Goal: Find specific page/section: Find specific page/section

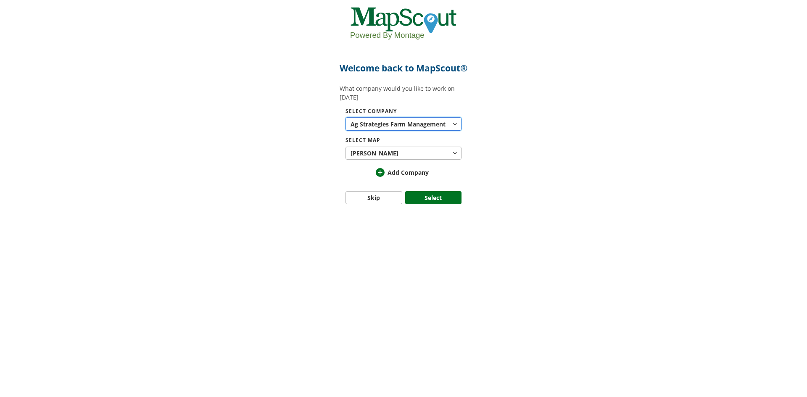
click at [427, 129] on span "Ag Strategies Farm Management" at bounding box center [399, 124] width 97 height 9
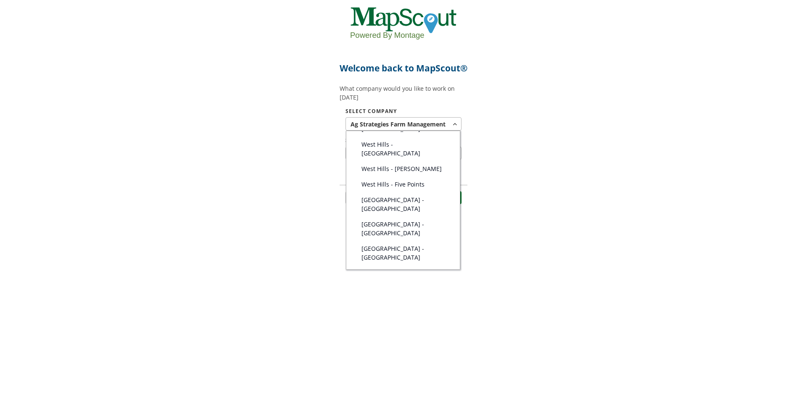
scroll to position [126, 0]
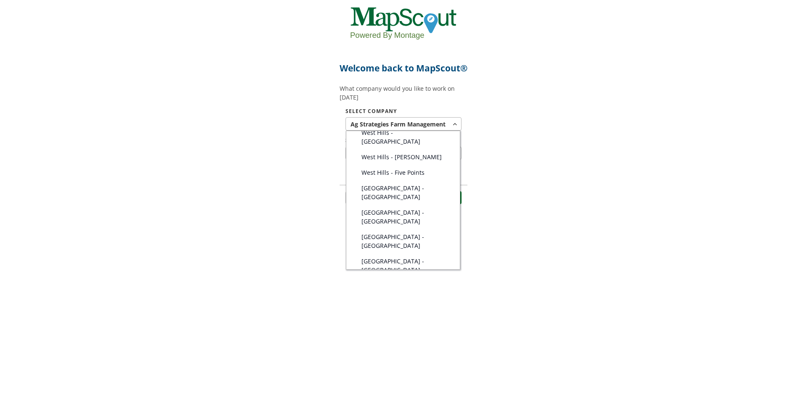
click at [394, 281] on span "[GEOGRAPHIC_DATA] - [GEOGRAPHIC_DATA]" at bounding box center [406, 290] width 89 height 18
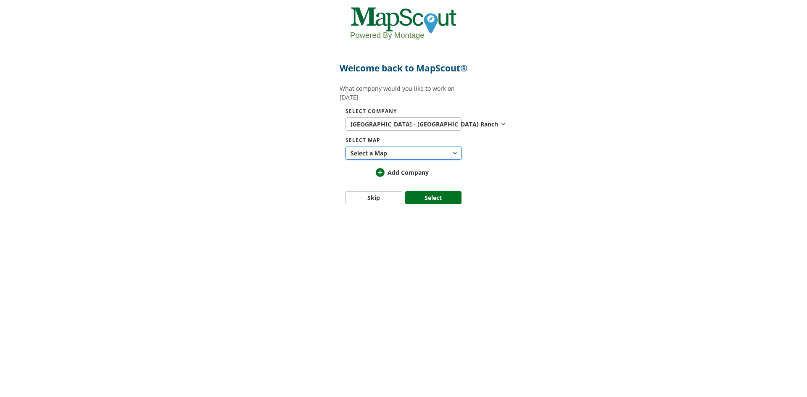
click at [396, 160] on button "Select a Map" at bounding box center [404, 153] width 116 height 13
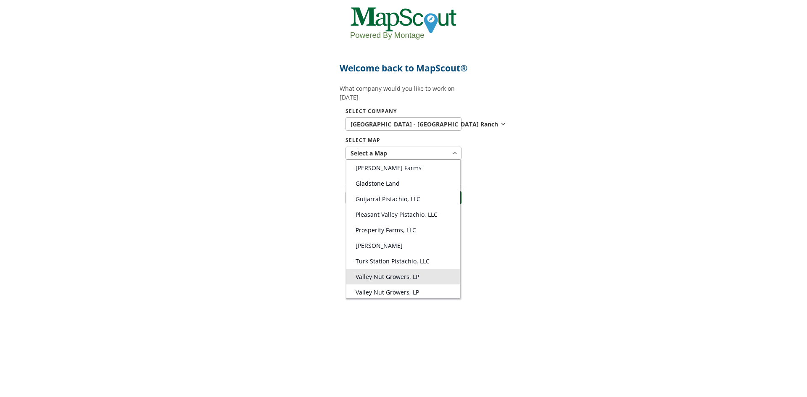
click at [394, 281] on span "Valley Nut Growers, LP" at bounding box center [387, 277] width 63 height 8
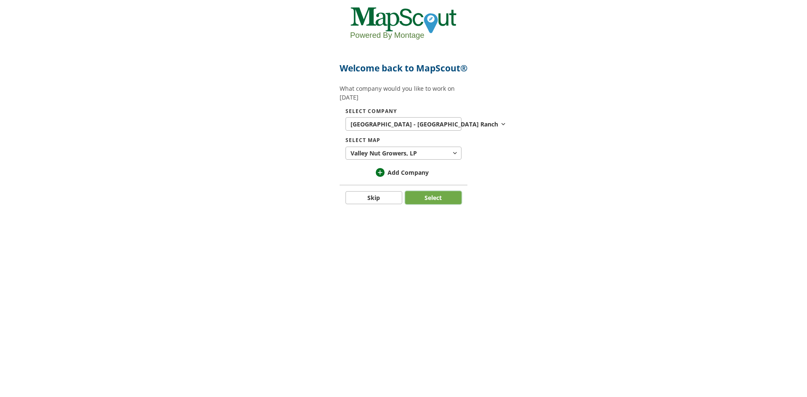
click at [423, 205] on button "Select" at bounding box center [433, 197] width 57 height 13
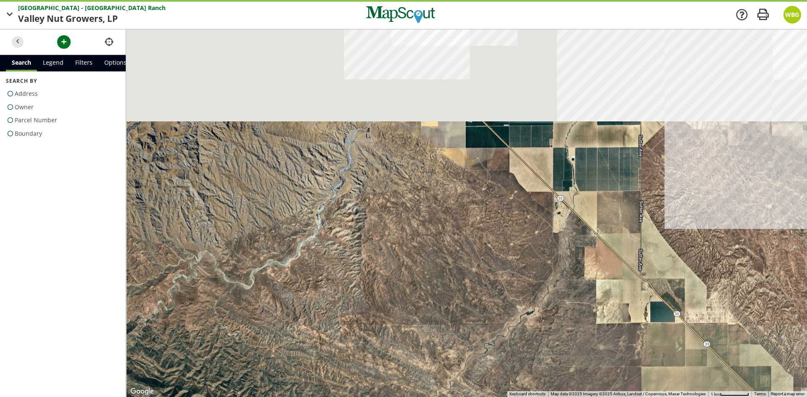
drag, startPoint x: 348, startPoint y: 122, endPoint x: 365, endPoint y: 281, distance: 159.4
click at [370, 278] on div at bounding box center [466, 213] width 681 height 368
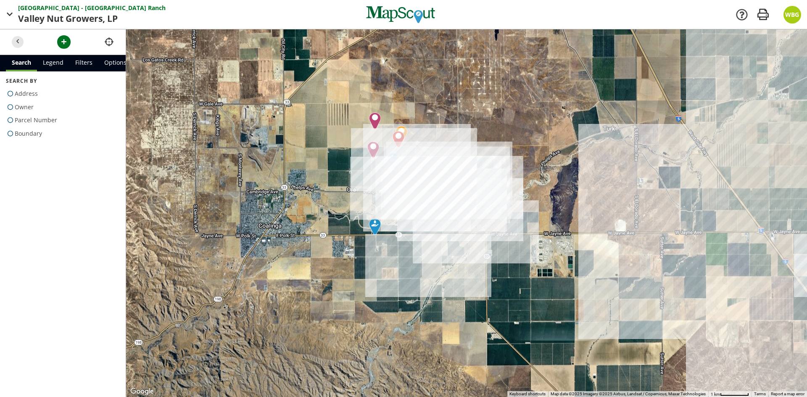
drag, startPoint x: 332, startPoint y: 160, endPoint x: 348, endPoint y: 193, distance: 37.2
click at [348, 193] on div at bounding box center [466, 213] width 681 height 368
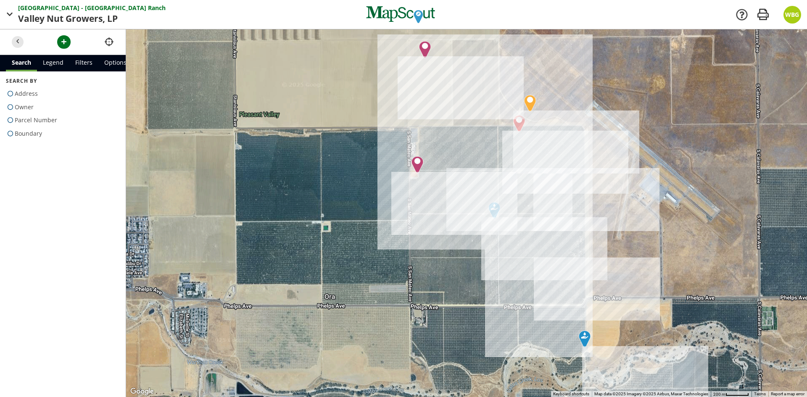
drag, startPoint x: 295, startPoint y: 156, endPoint x: 403, endPoint y: 261, distance: 150.8
click at [403, 261] on div at bounding box center [466, 213] width 681 height 368
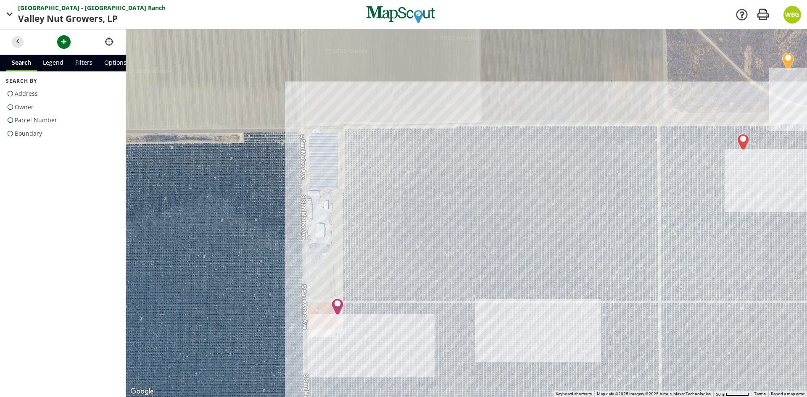
drag, startPoint x: 415, startPoint y: 101, endPoint x: 264, endPoint y: 208, distance: 185.2
click at [264, 208] on div at bounding box center [466, 213] width 681 height 368
click at [8, 132] on span at bounding box center [10, 134] width 9 height 12
click at [8, 132] on input "Boundary" at bounding box center [8, 131] width 5 height 5
radio input "true"
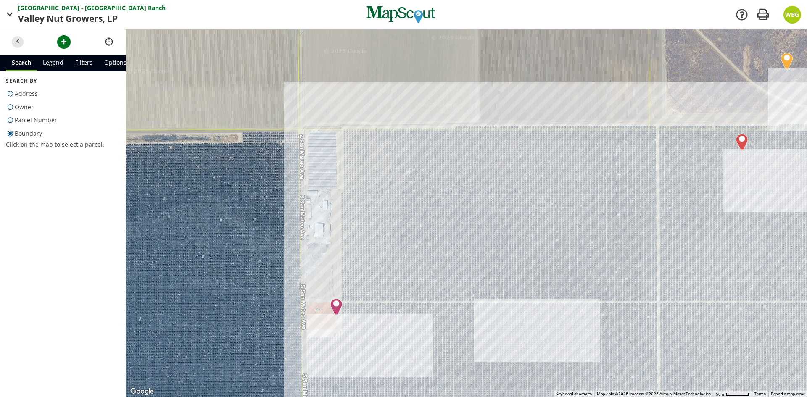
click at [322, 152] on div at bounding box center [466, 213] width 681 height 368
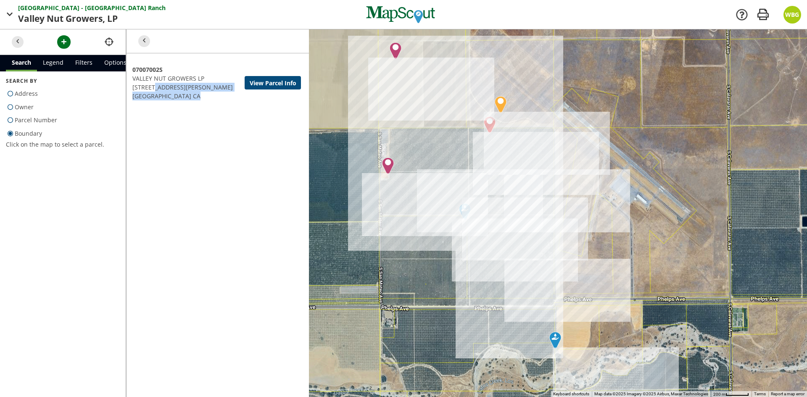
drag, startPoint x: 131, startPoint y: 88, endPoint x: 255, endPoint y: 98, distance: 124.9
click at [255, 98] on div "07007002S VALLEY NUT GROWERS LP [STREET_ADDRESS][PERSON_NAME] View Parcel Info" at bounding box center [217, 213] width 183 height 368
copy div "[STREET_ADDRESS][PERSON_NAME]"
click at [351, 154] on div at bounding box center [466, 213] width 681 height 368
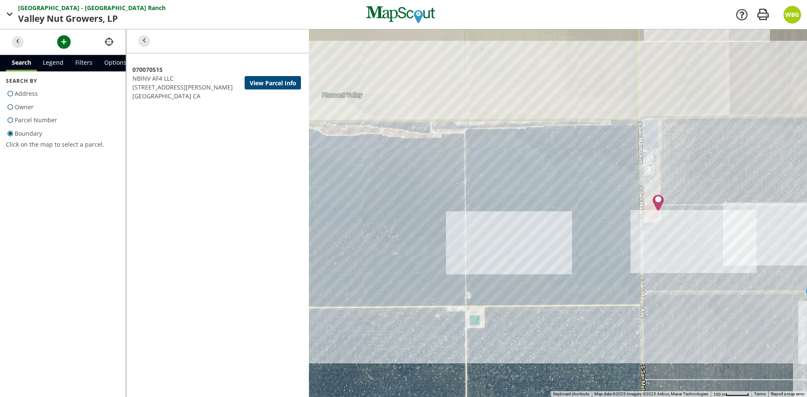
click at [652, 135] on div at bounding box center [466, 213] width 681 height 368
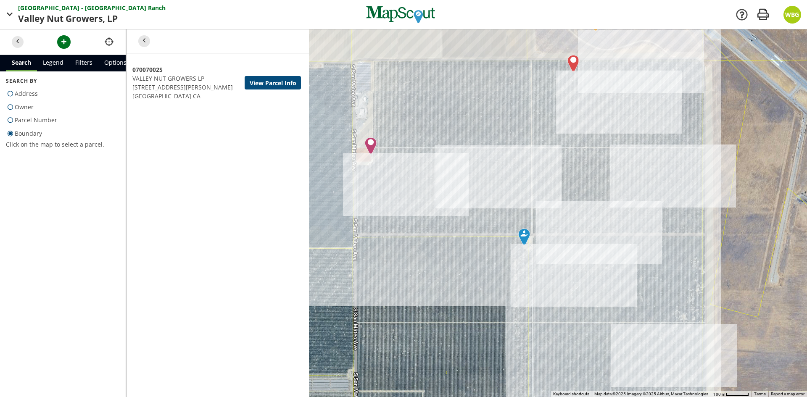
click at [362, 47] on div at bounding box center [466, 213] width 681 height 368
